Goal: Communication & Community: Answer question/provide support

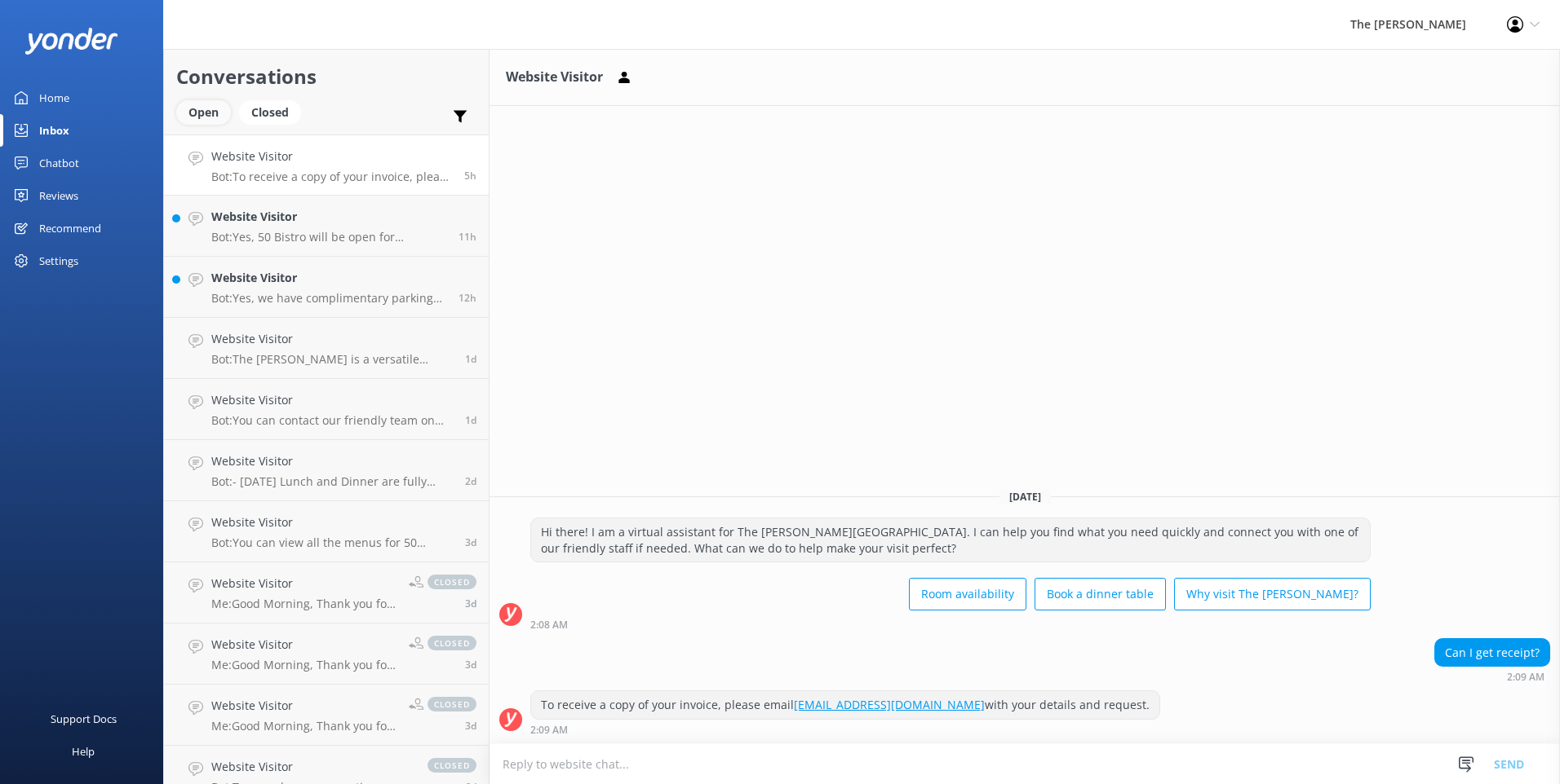
click at [195, 118] on div "Open" at bounding box center [203, 112] width 54 height 25
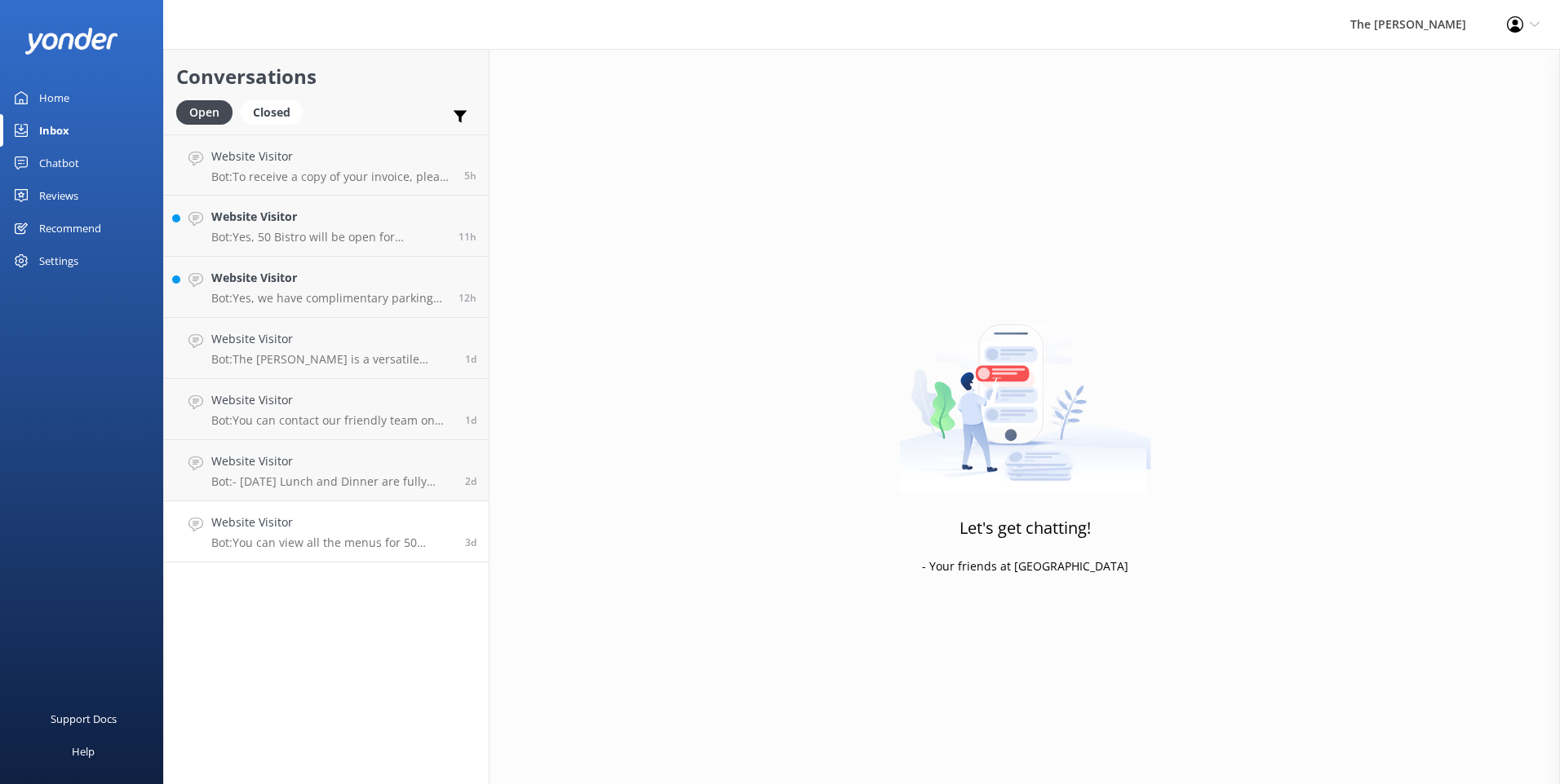
click at [324, 541] on p "Bot: You can view all the menus for 50 Bistro, including seasonal, health-wise,…" at bounding box center [332, 543] width 242 height 15
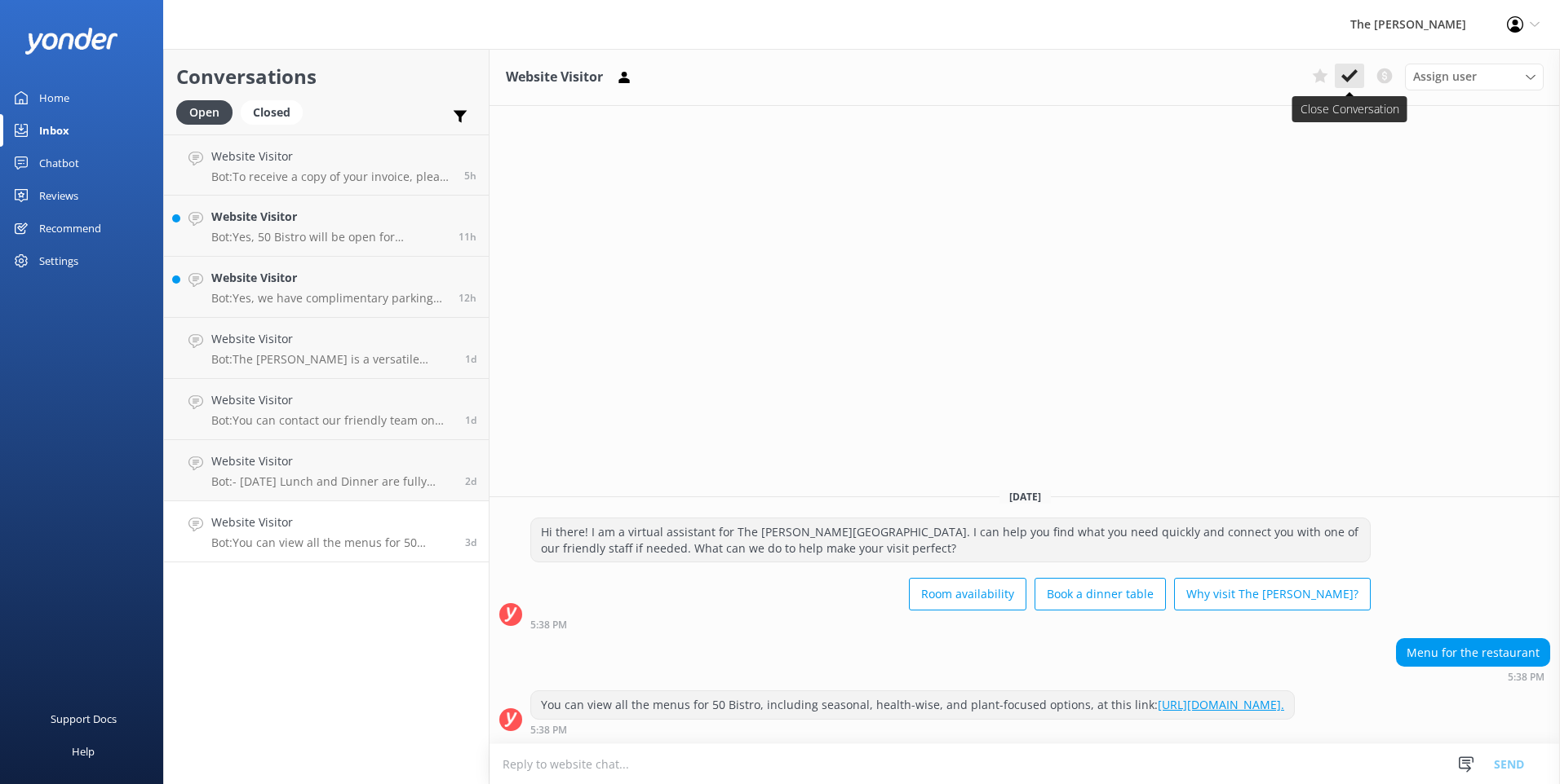
click at [1362, 72] on button at bounding box center [1350, 76] width 30 height 25
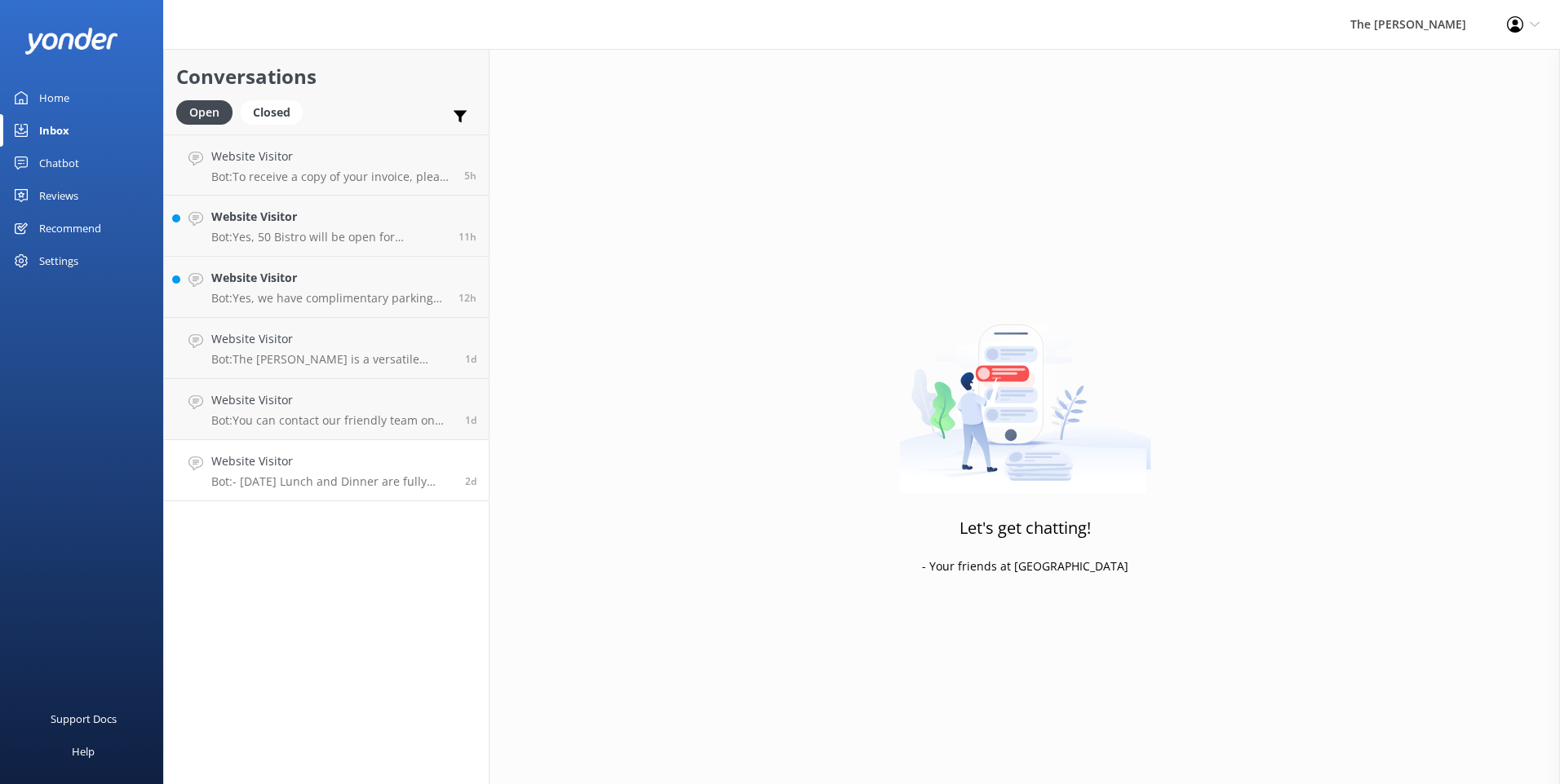
drag, startPoint x: 372, startPoint y: 467, endPoint x: 428, endPoint y: 465, distance: 56.0
click at [373, 467] on h4 "Website Visitor" at bounding box center [332, 462] width 242 height 18
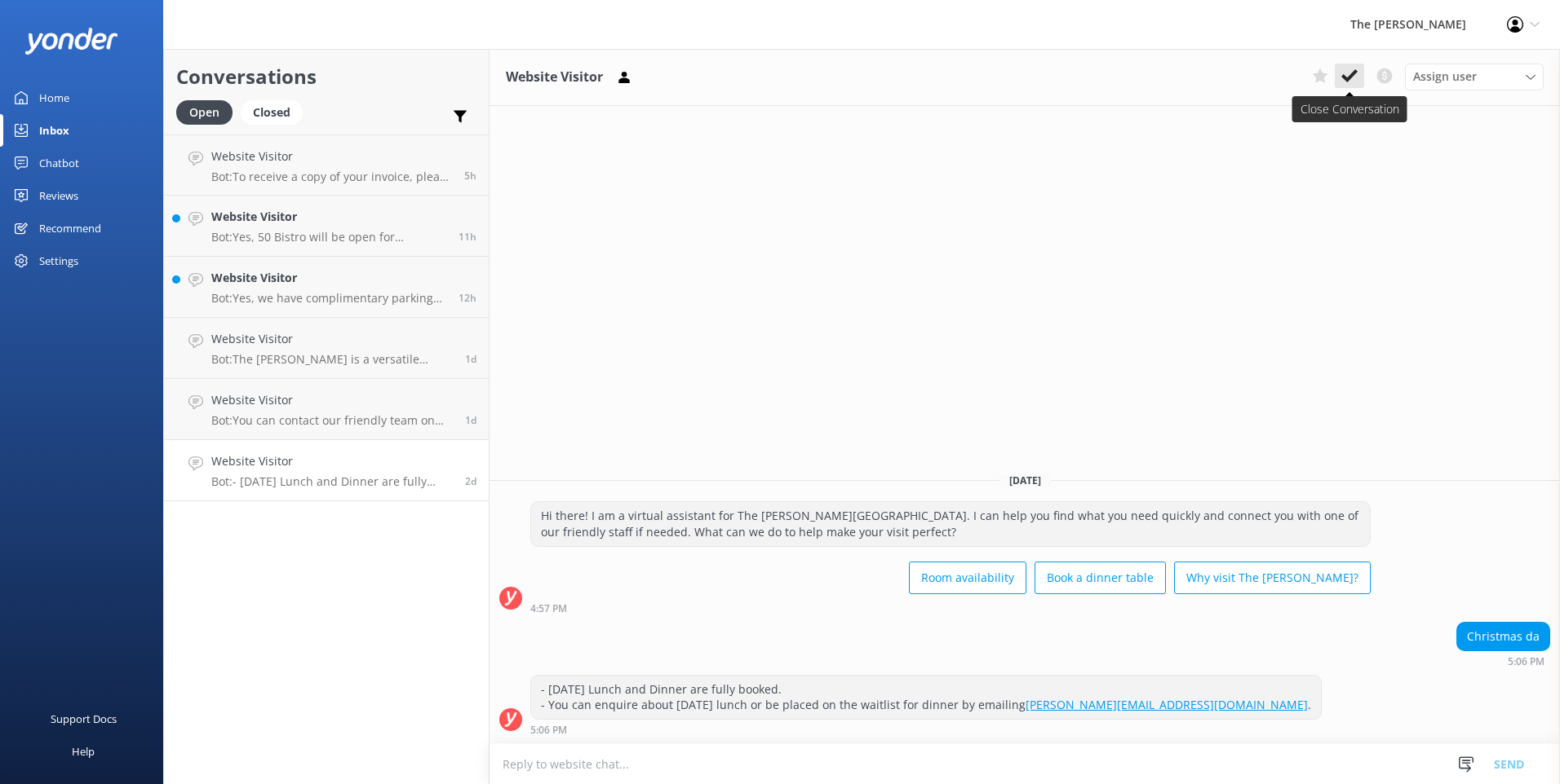
click at [1352, 69] on icon at bounding box center [1349, 75] width 17 height 17
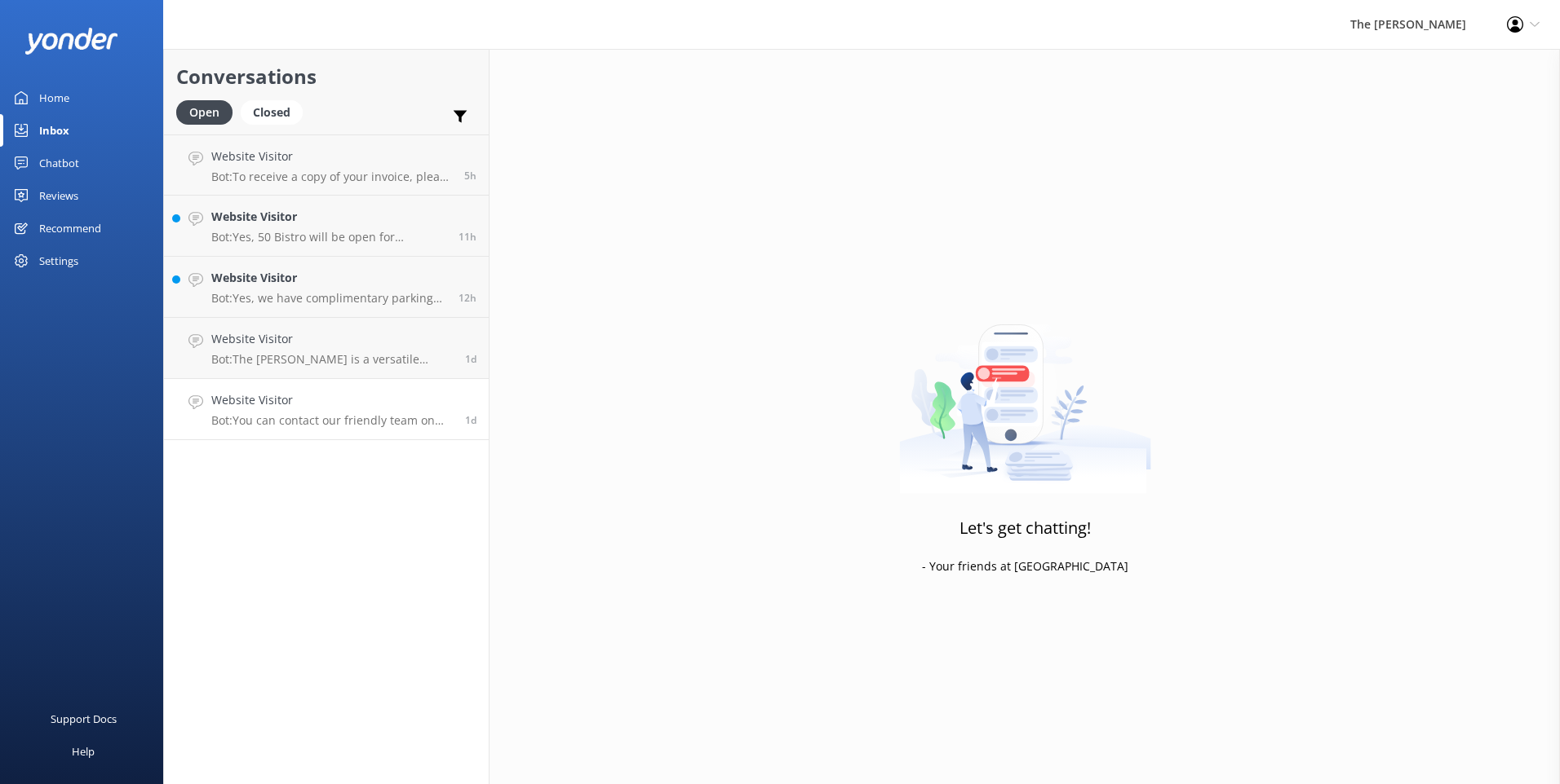
click at [331, 414] on p "Bot: You can contact our friendly team on [PHONE_NUMBER] or email [EMAIL_ADDRES…" at bounding box center [332, 420] width 242 height 15
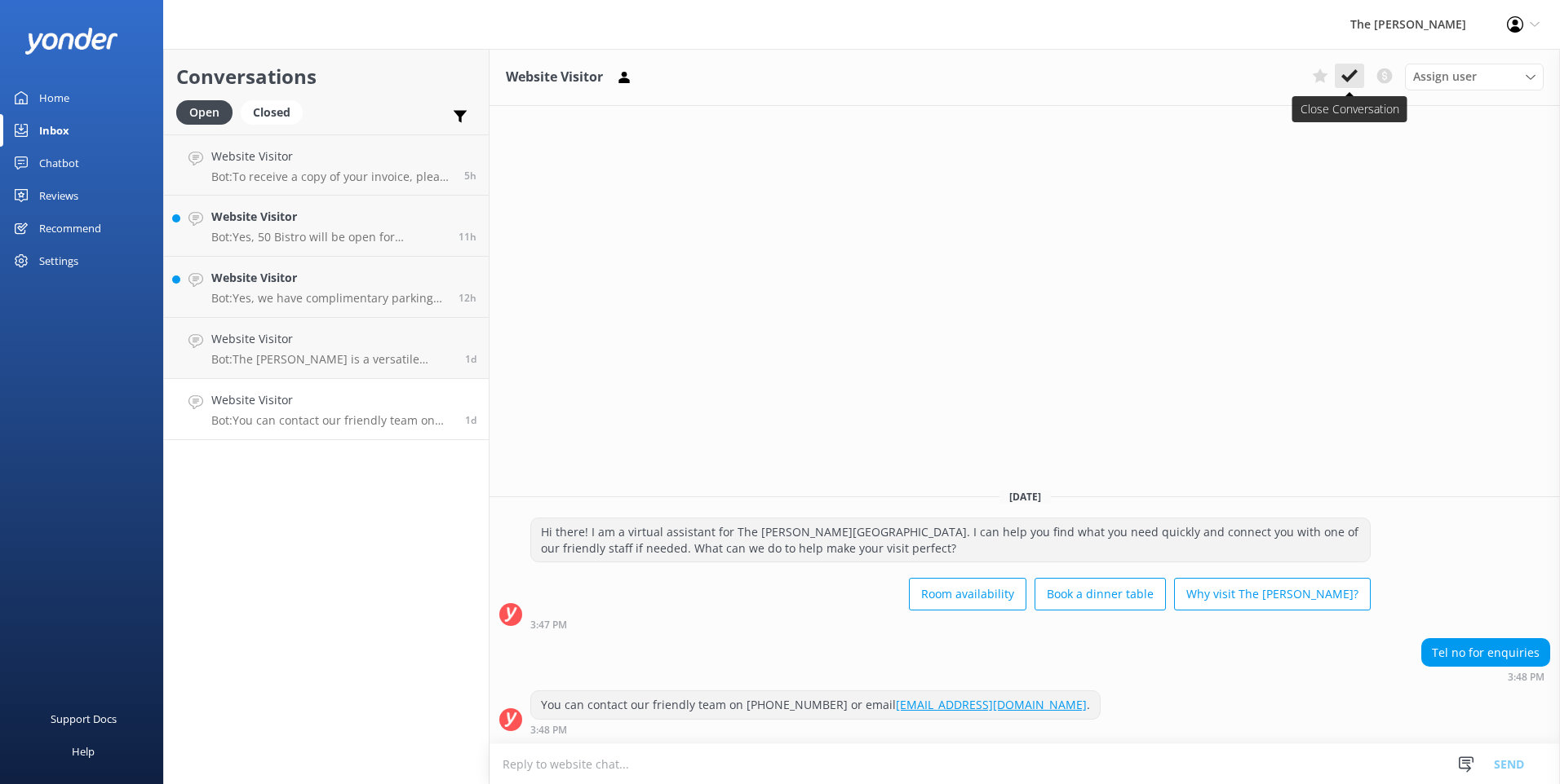
click at [1352, 71] on icon at bounding box center [1349, 75] width 17 height 17
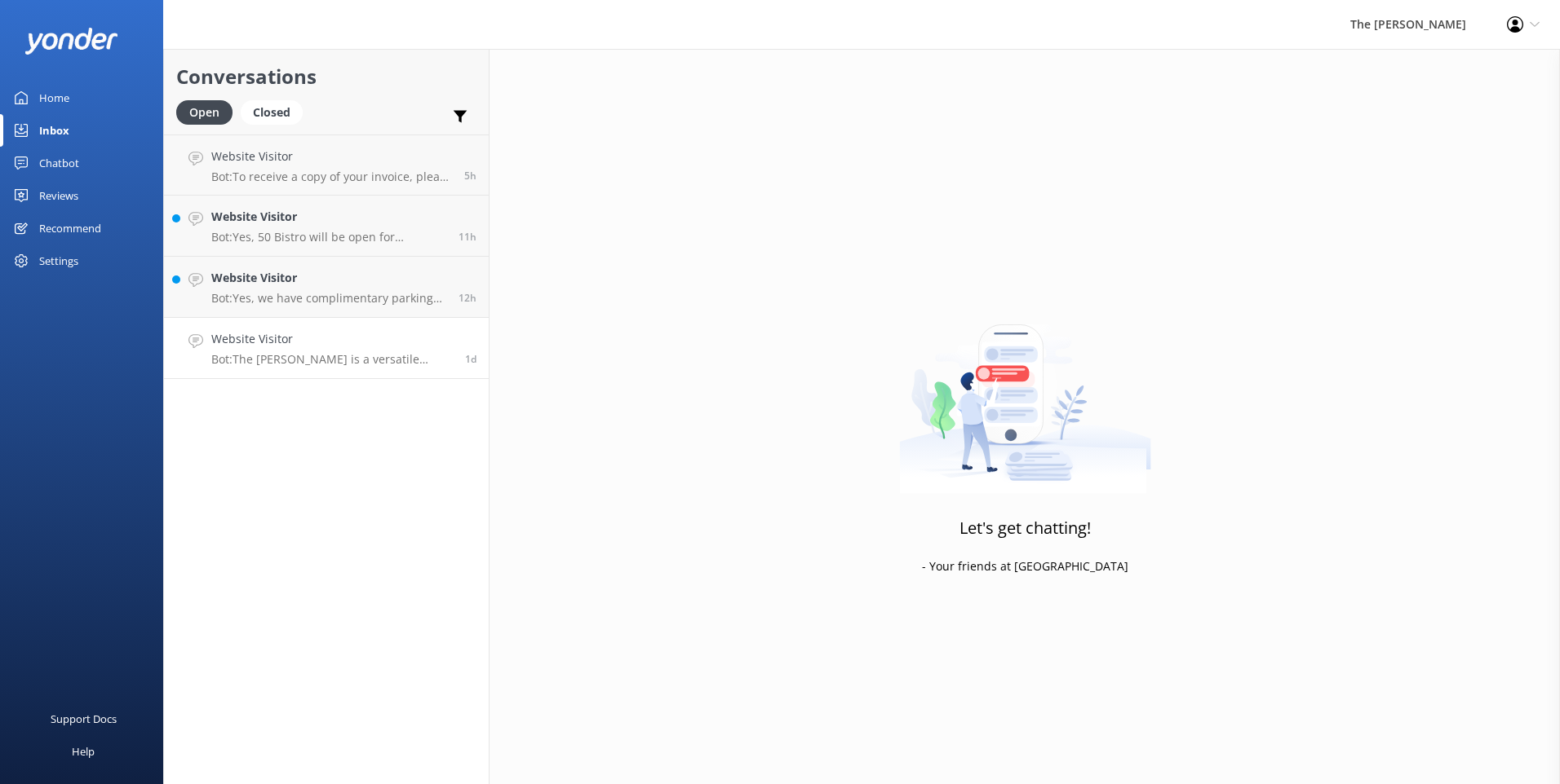
click at [293, 357] on p "Bot: The [PERSON_NAME] is a versatile Christchurch wedding venue that suits bot…" at bounding box center [332, 359] width 242 height 15
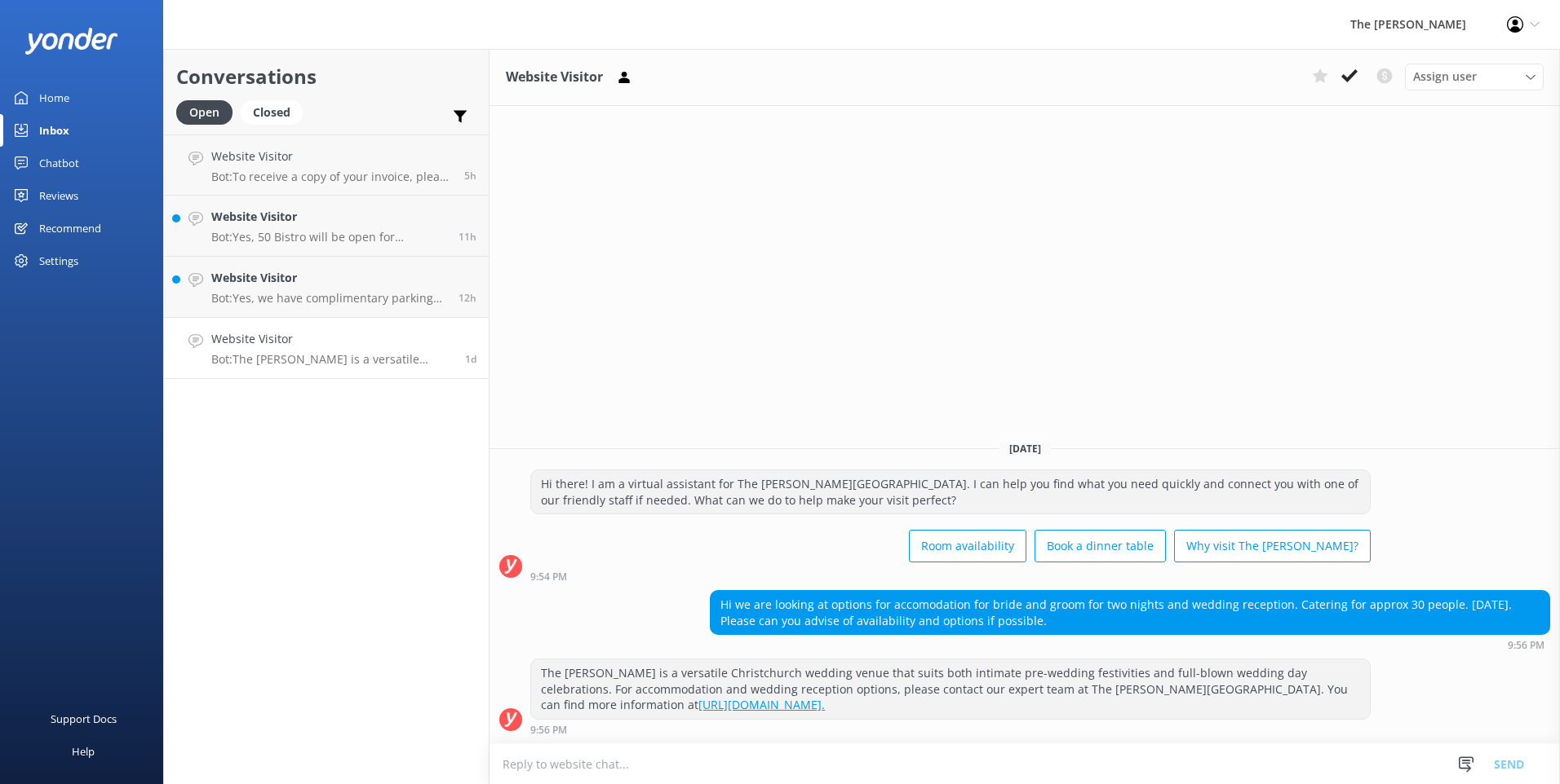
click at [904, 756] on textarea at bounding box center [1024, 765] width 1070 height 40
type textarea "g"
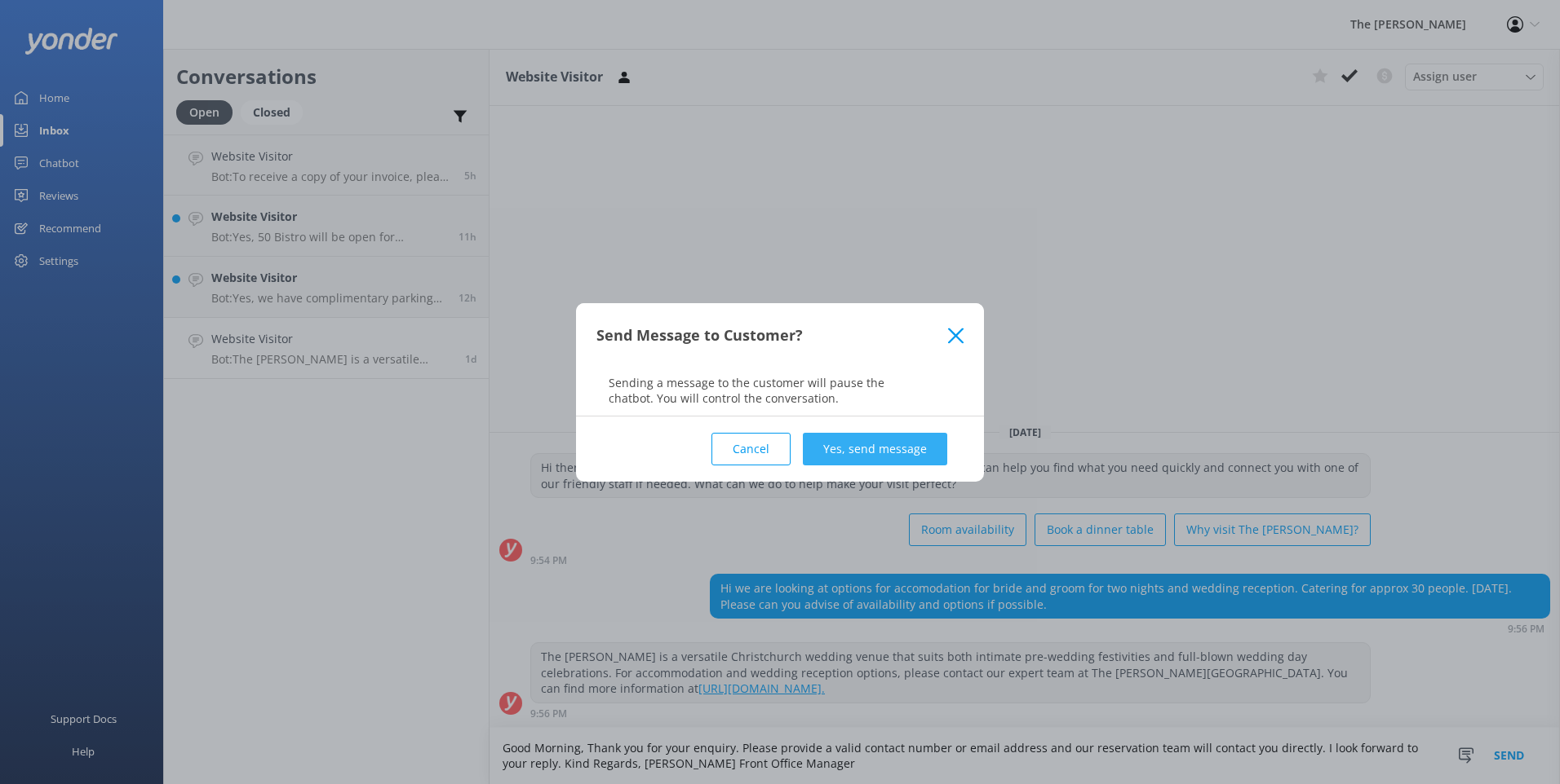
type textarea "Good Morning, Thank you for your enquiry. Please provide a valid contact number…"
click at [891, 444] on button "Yes, send message" at bounding box center [875, 449] width 145 height 32
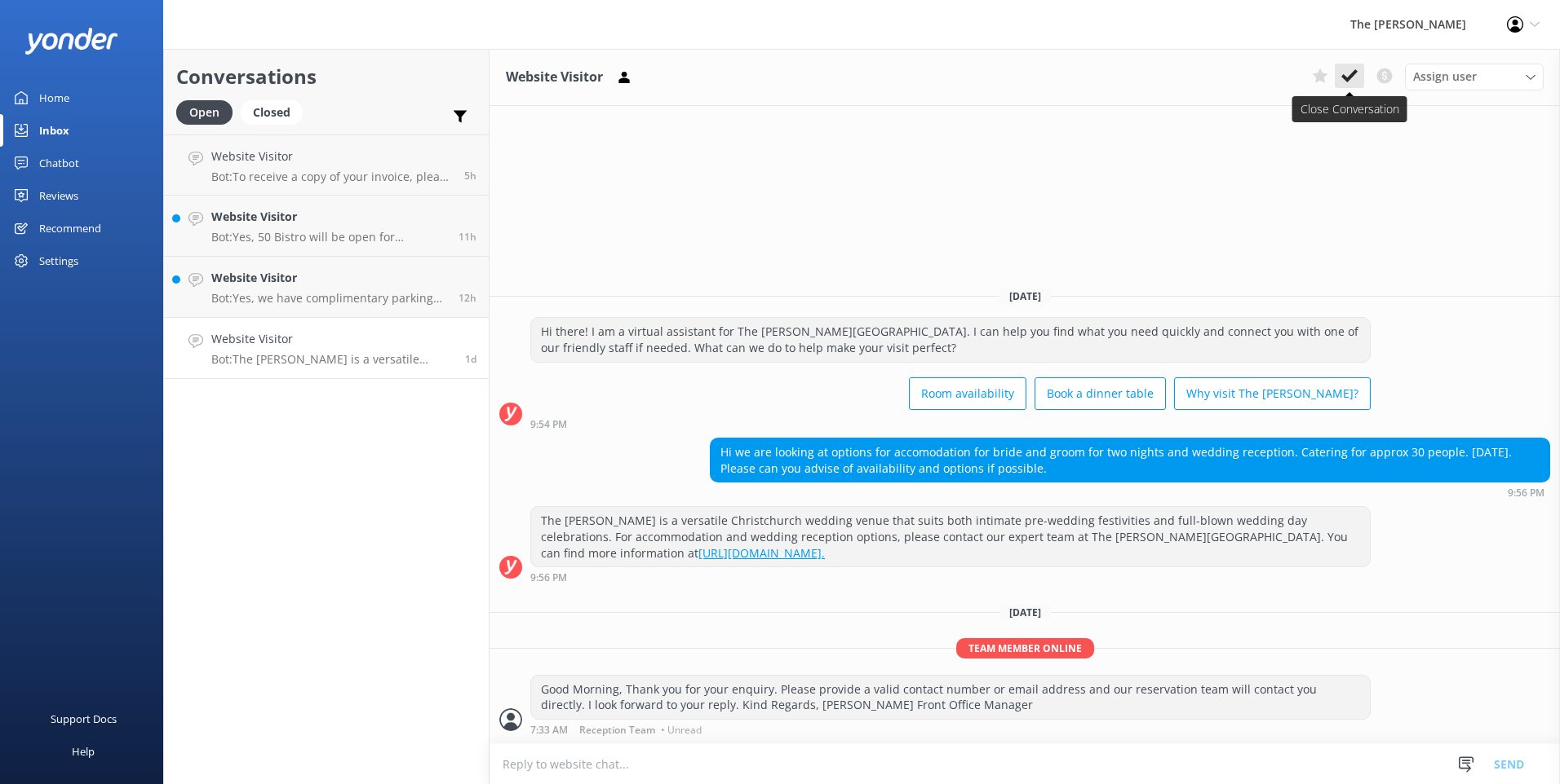
click at [1355, 74] on use at bounding box center [1349, 75] width 17 height 13
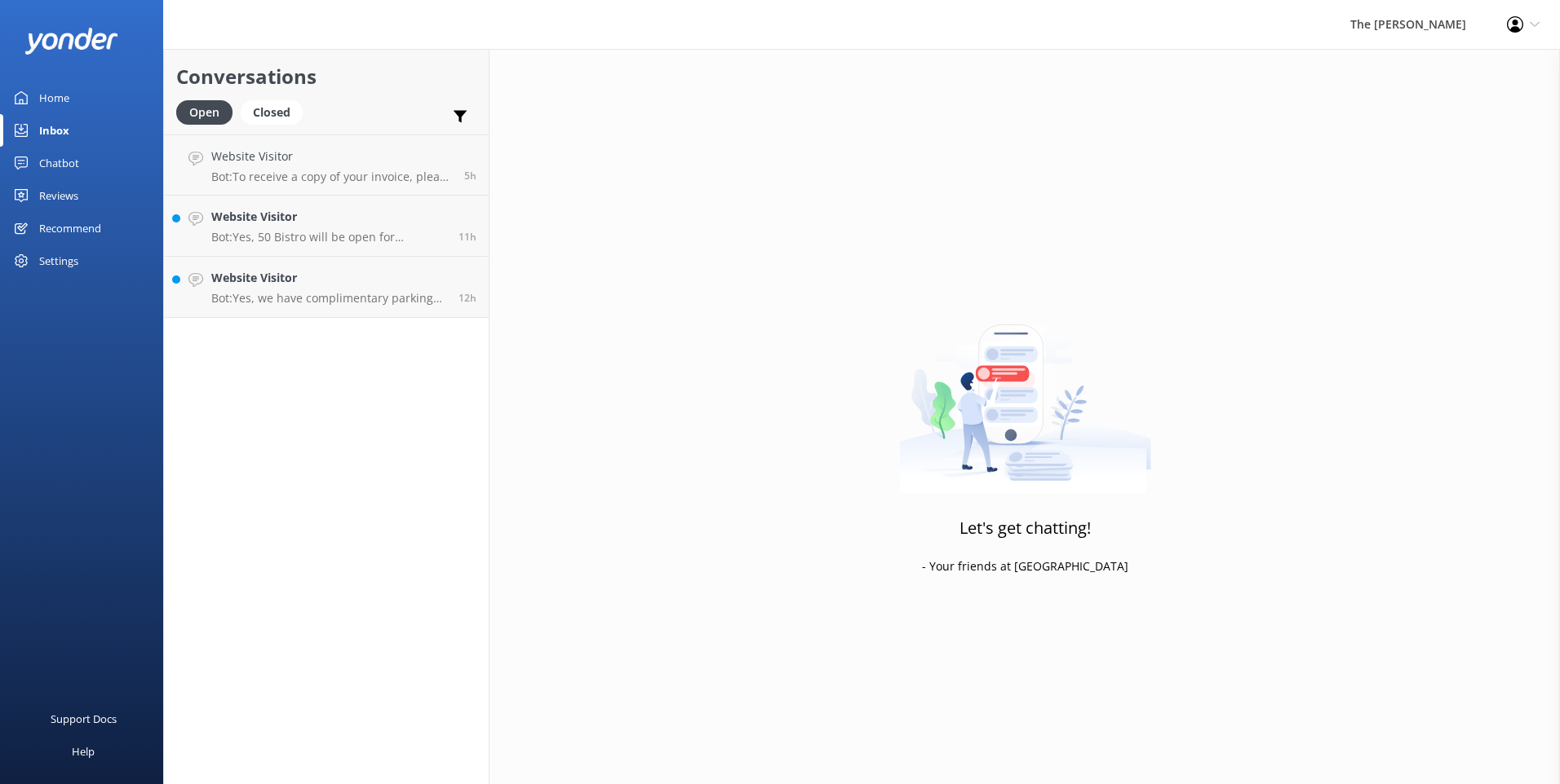
click at [333, 354] on div "Conversations Open Closed Important Converted Assigned to me Unassigned Website…" at bounding box center [326, 417] width 326 height 736
click at [333, 278] on h4 "Website Visitor" at bounding box center [329, 278] width 235 height 18
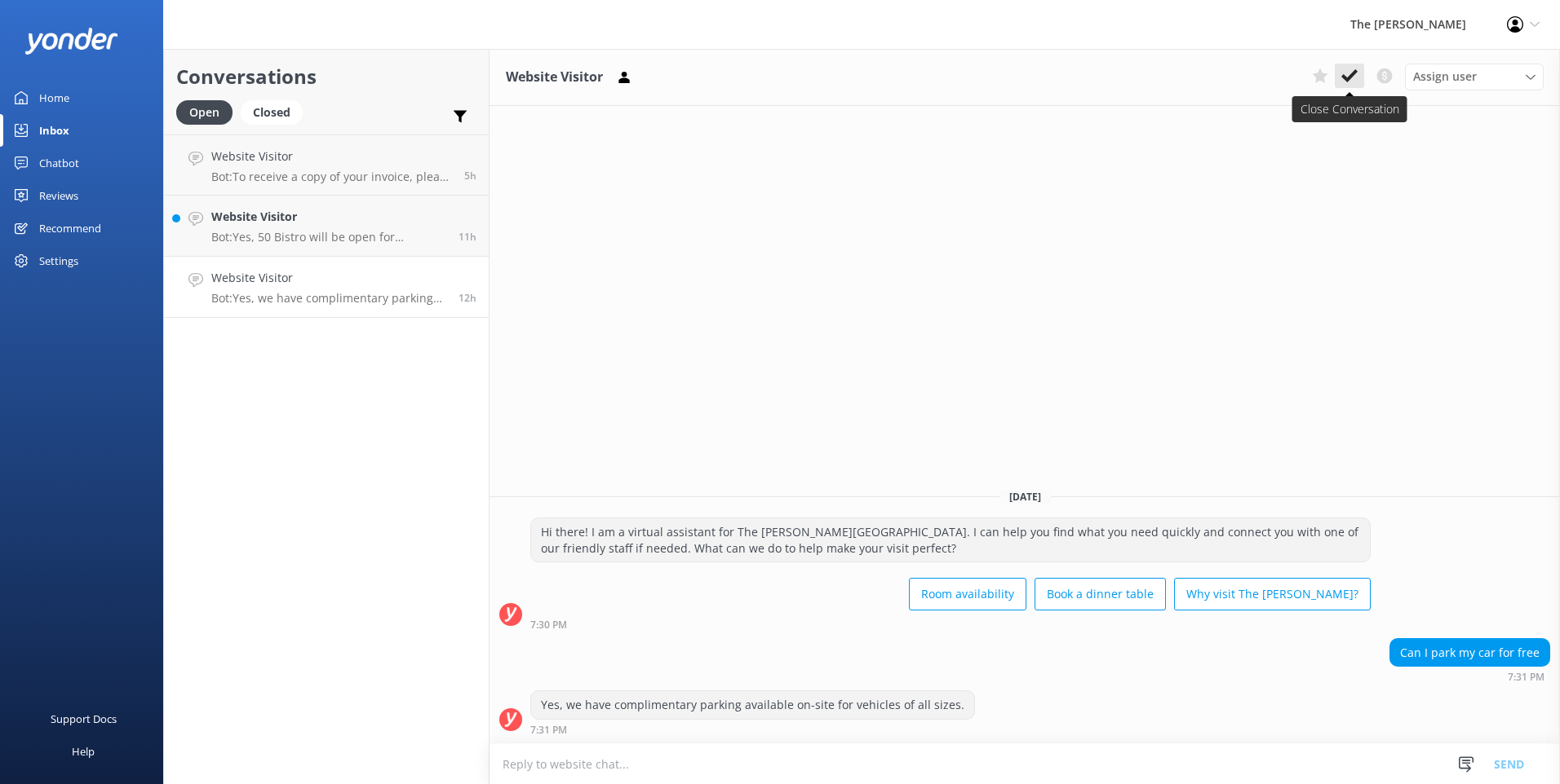
click at [1353, 68] on icon at bounding box center [1349, 75] width 17 height 17
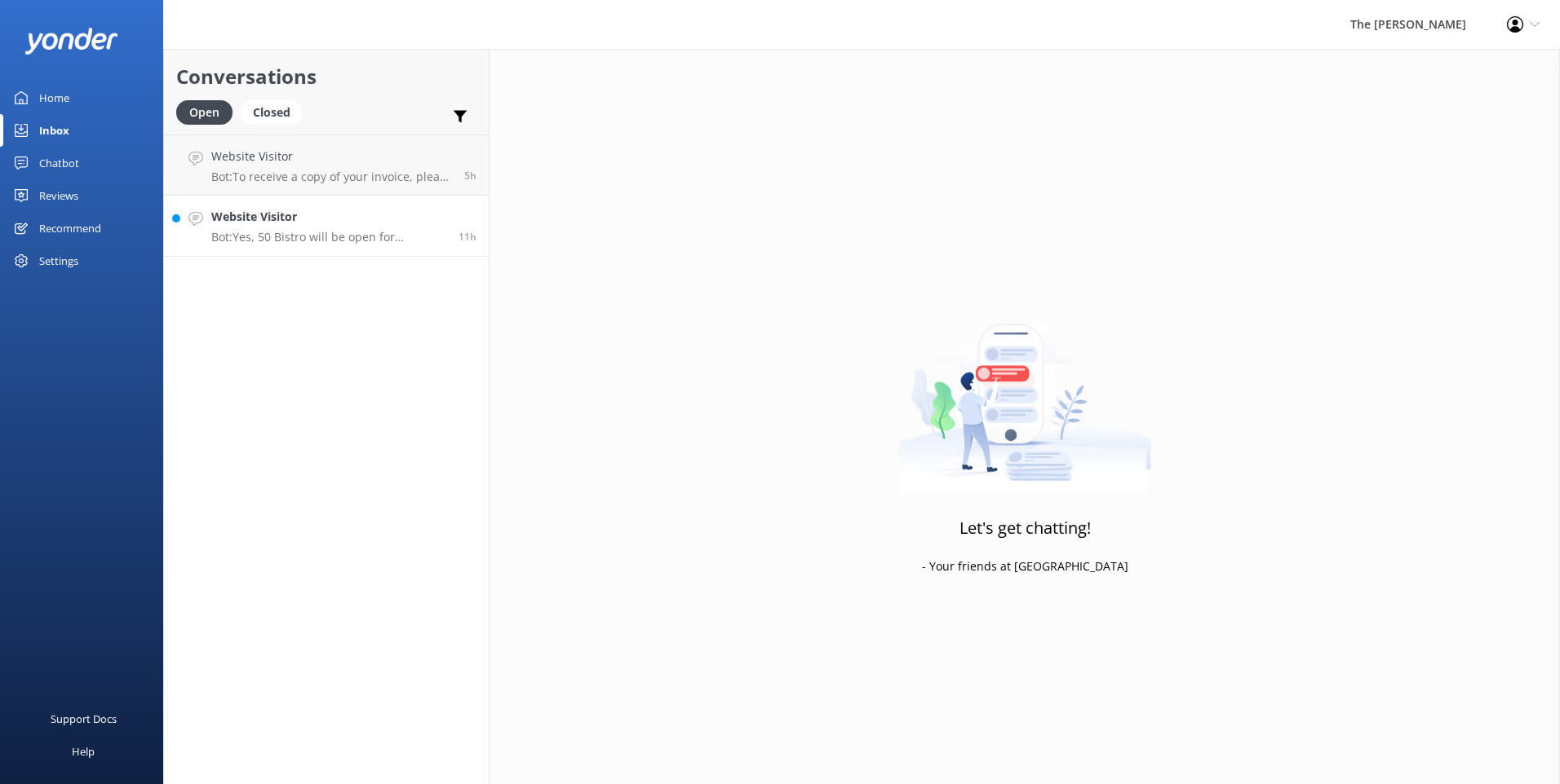
click at [320, 246] on link "Website Visitor Bot: Yes, 50 Bistro will be open for breakfast on [DATE]. Break…" at bounding box center [326, 226] width 324 height 61
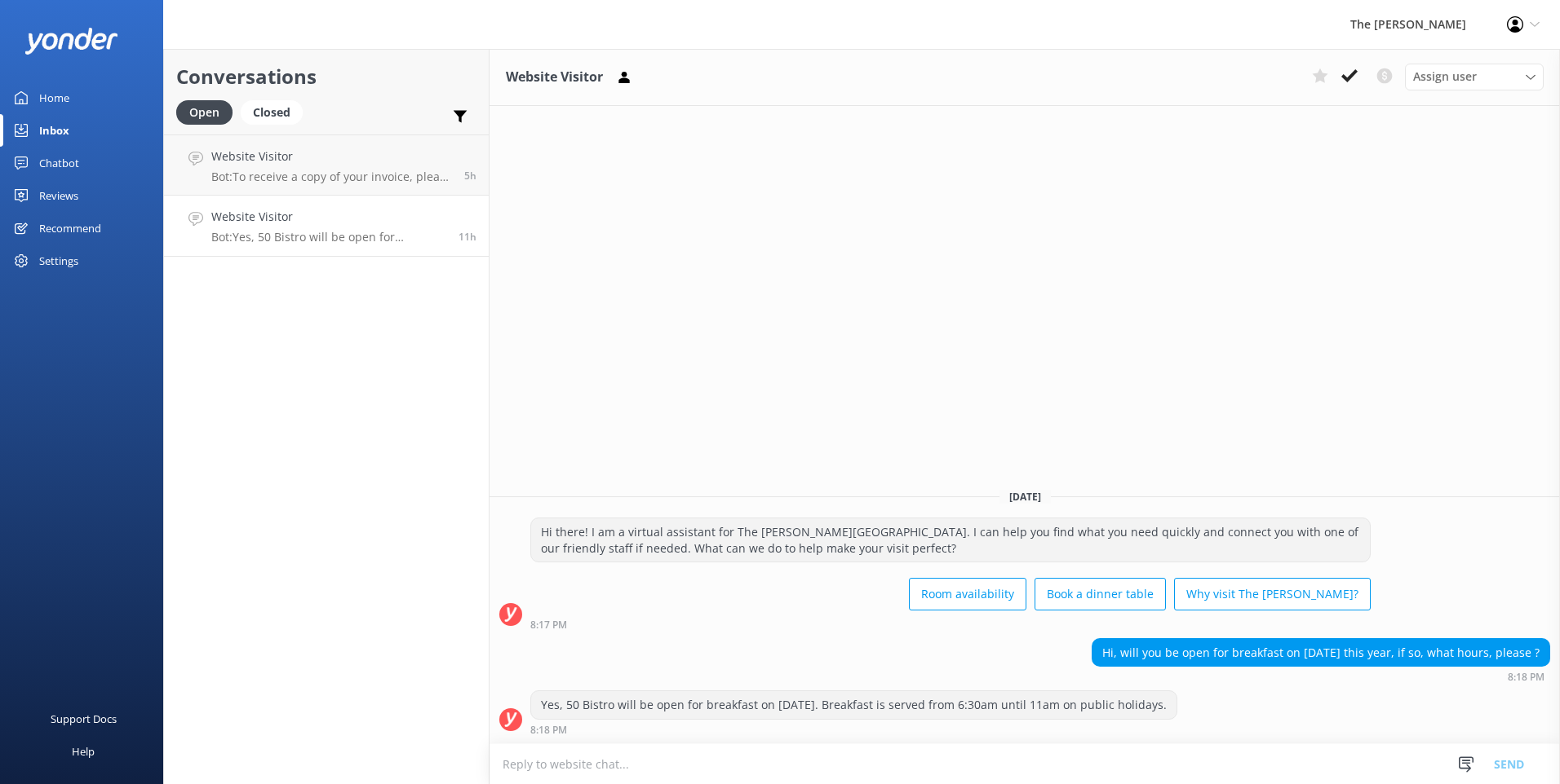
click at [676, 774] on textarea at bounding box center [1024, 765] width 1070 height 40
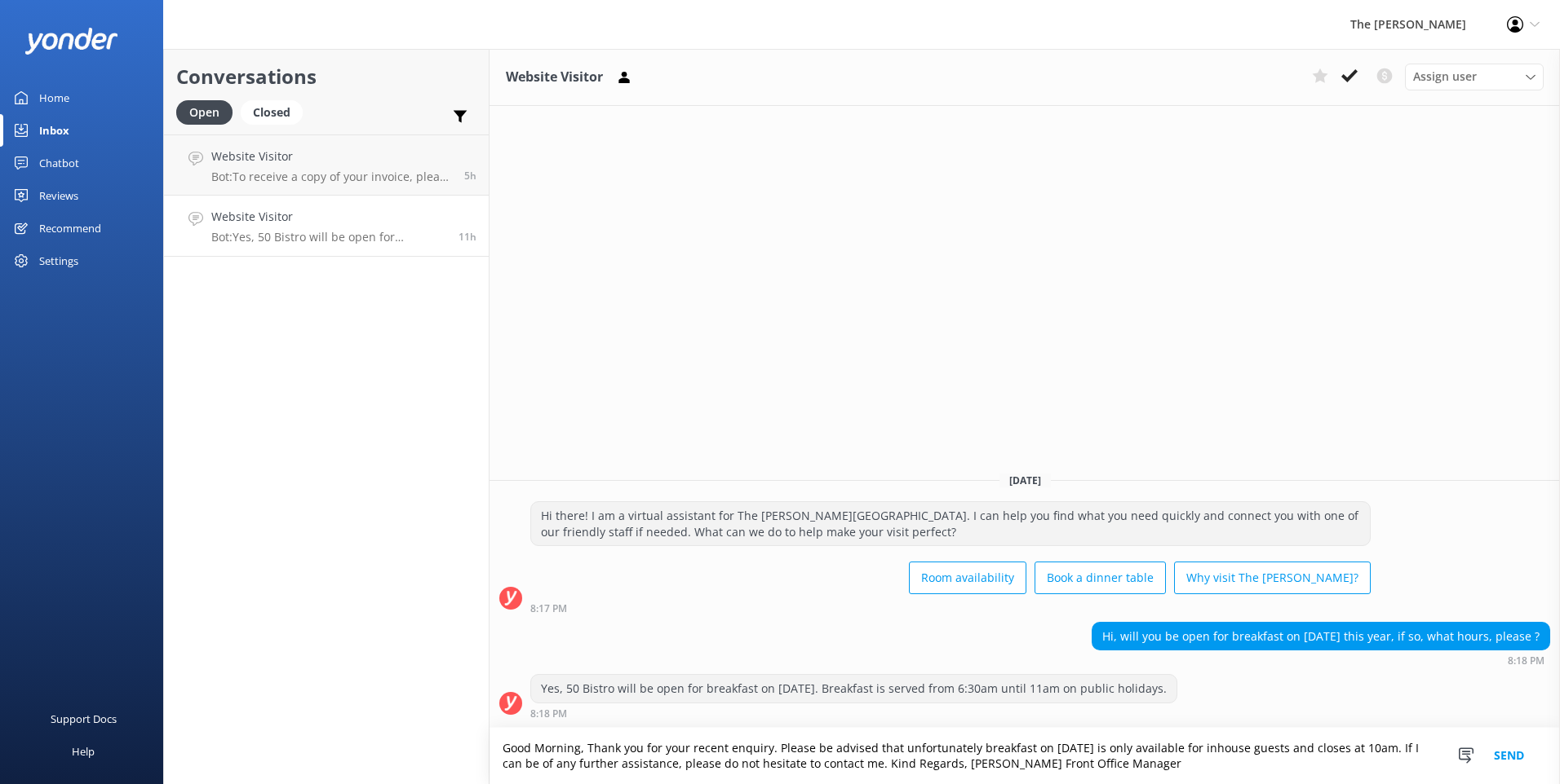
type textarea "Good Morning, Thank you for your recent enquiry. Please be advised that unfortu…"
click at [1502, 759] on button "Send" at bounding box center [1509, 756] width 61 height 56
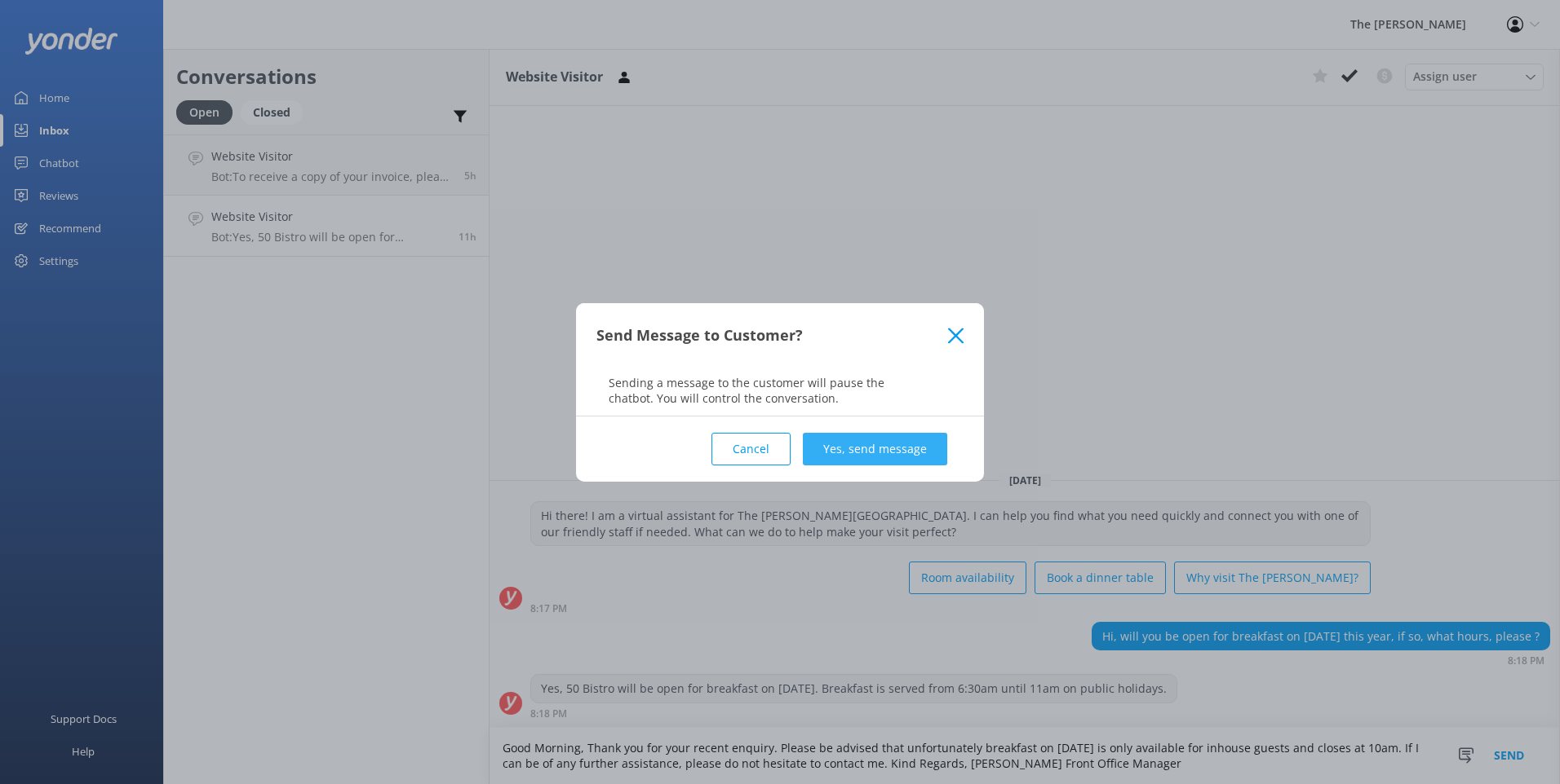
click at [895, 434] on button "Yes, send message" at bounding box center [875, 449] width 145 height 32
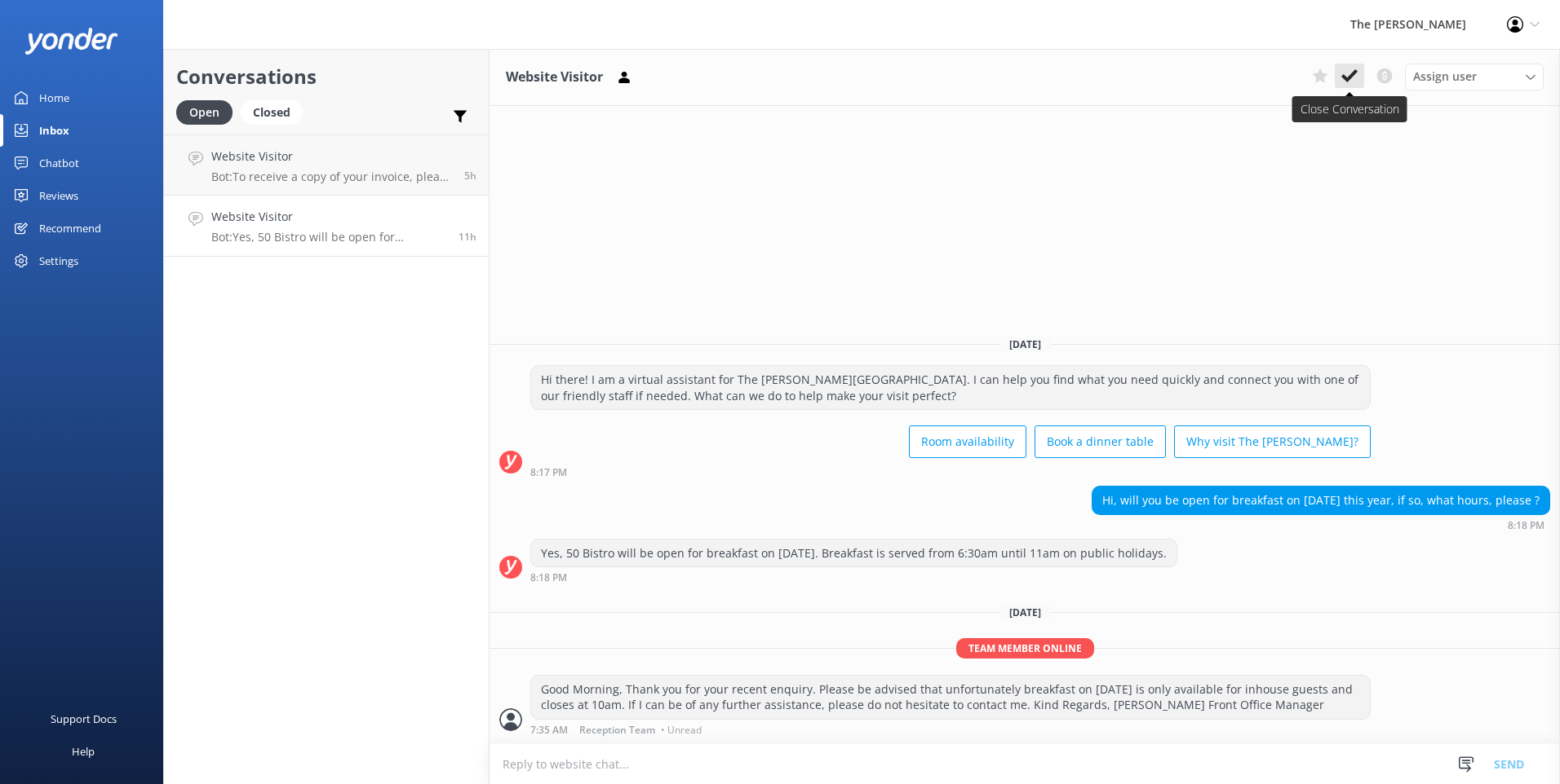
click at [1354, 72] on use at bounding box center [1349, 75] width 17 height 13
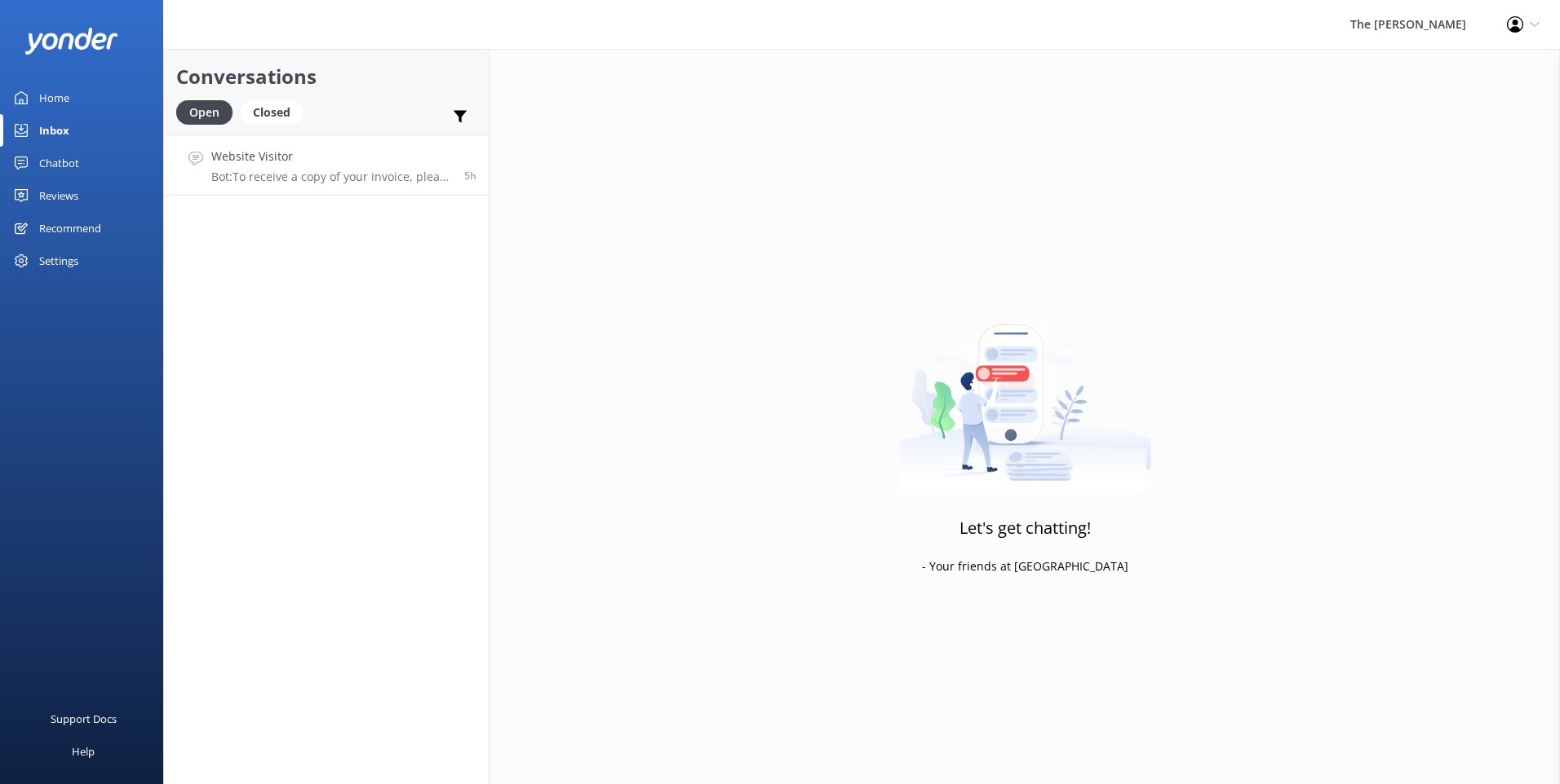
click at [324, 171] on p "Bot: To receive a copy of your invoice, please email [EMAIL_ADDRESS][DOMAIN_NAM…" at bounding box center [331, 177] width 241 height 15
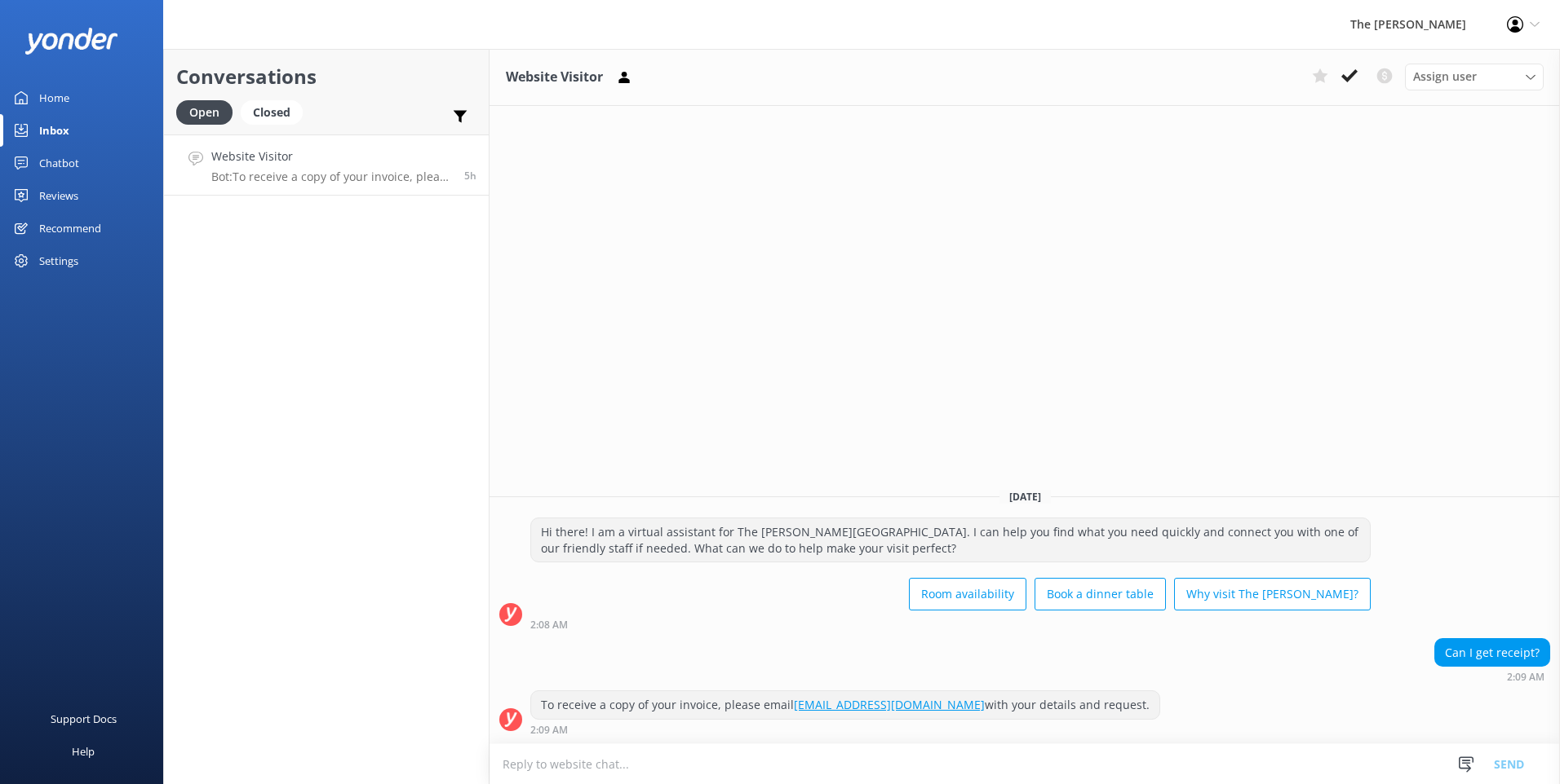
click at [713, 772] on textarea at bounding box center [1024, 765] width 1070 height 40
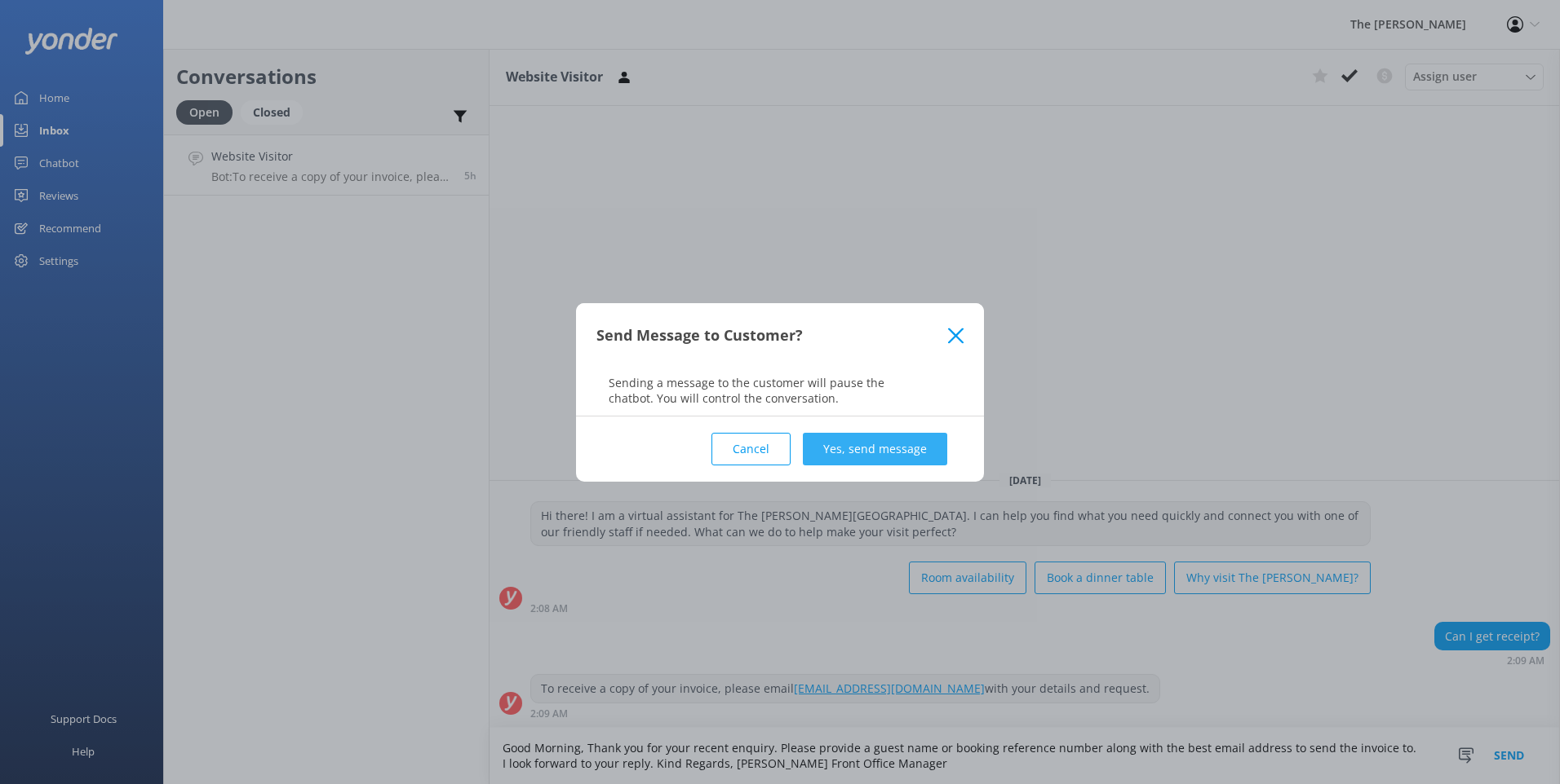
type textarea "Good Morning, Thank you for your recent enquiry. Please provide a guest name or…"
click at [865, 450] on button "Yes, send message" at bounding box center [875, 449] width 145 height 32
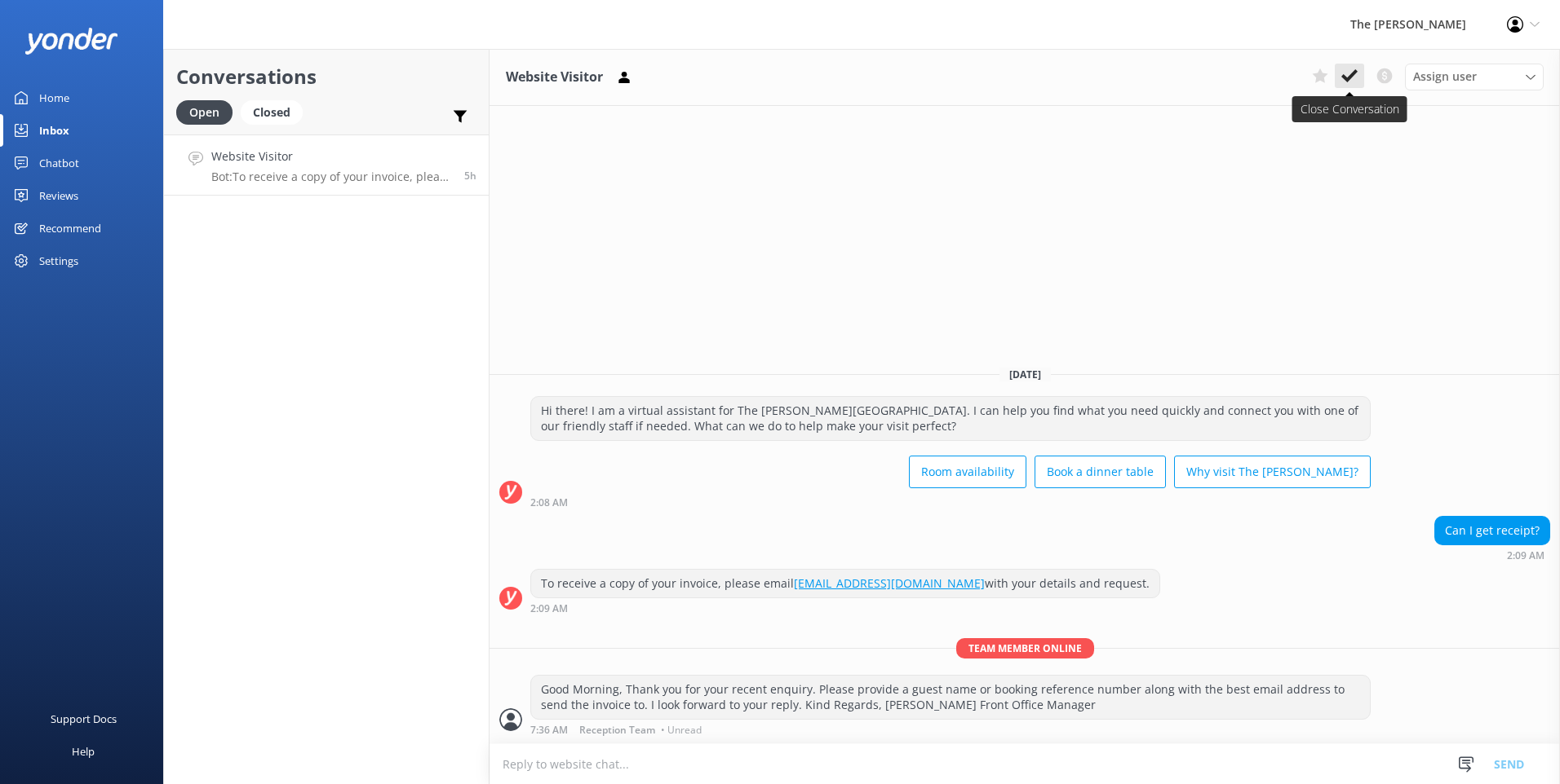
click at [1353, 71] on icon at bounding box center [1349, 75] width 17 height 17
